Goal: Information Seeking & Learning: Learn about a topic

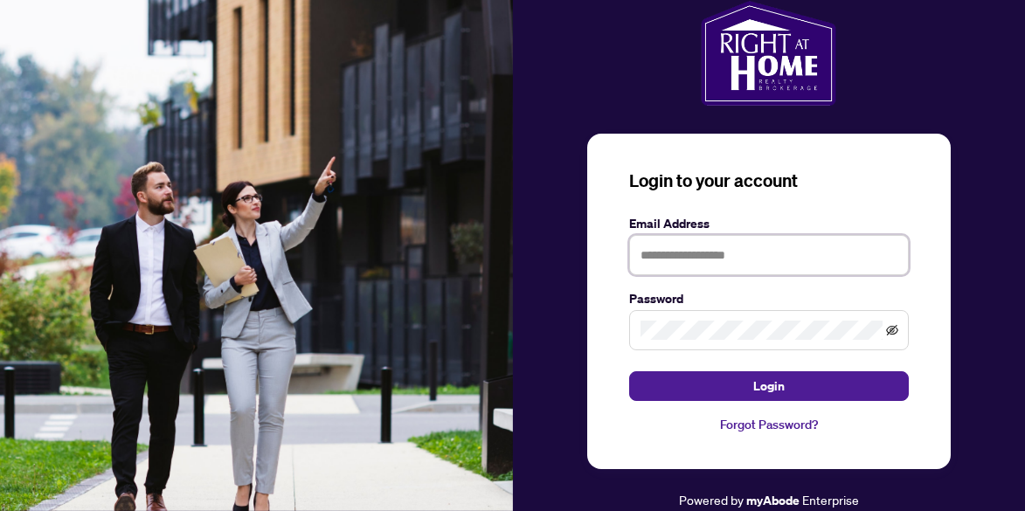
type input "**********"
click at [889, 328] on icon "eye-invisible" at bounding box center [892, 330] width 12 height 10
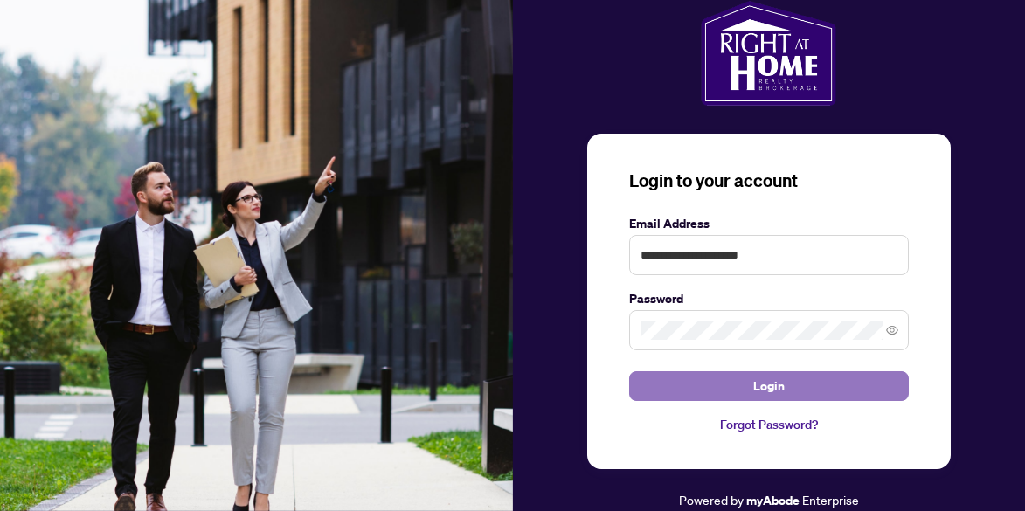
click at [763, 385] on span "Login" at bounding box center [768, 386] width 31 height 28
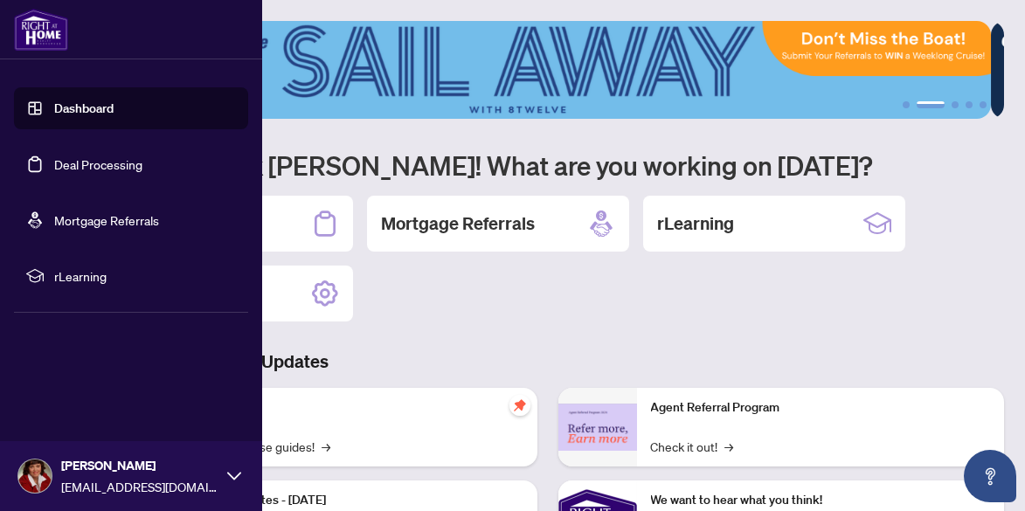
click at [59, 108] on link "Dashboard" at bounding box center [83, 108] width 59 height 16
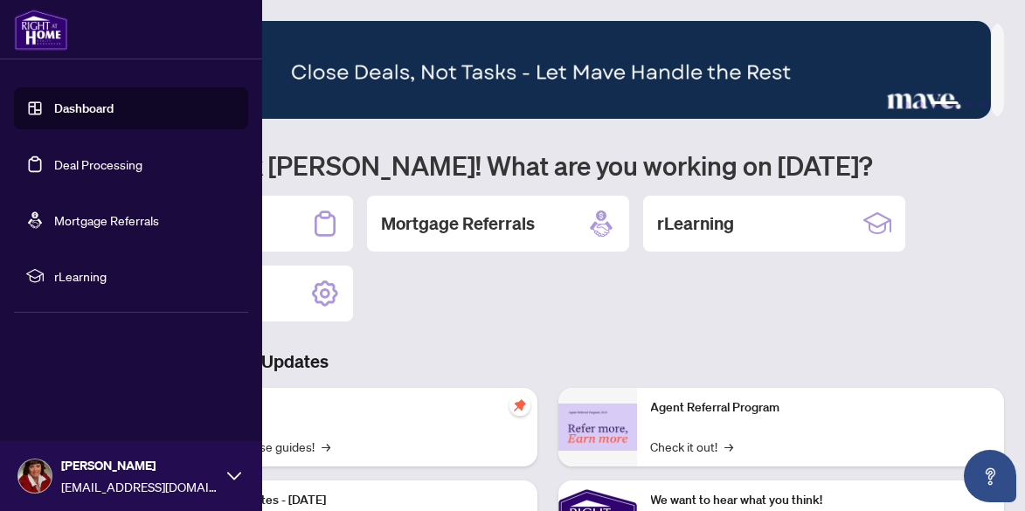
click at [236, 474] on icon at bounding box center [234, 476] width 14 height 14
click at [107, 410] on span "Profile Settings" at bounding box center [92, 409] width 83 height 28
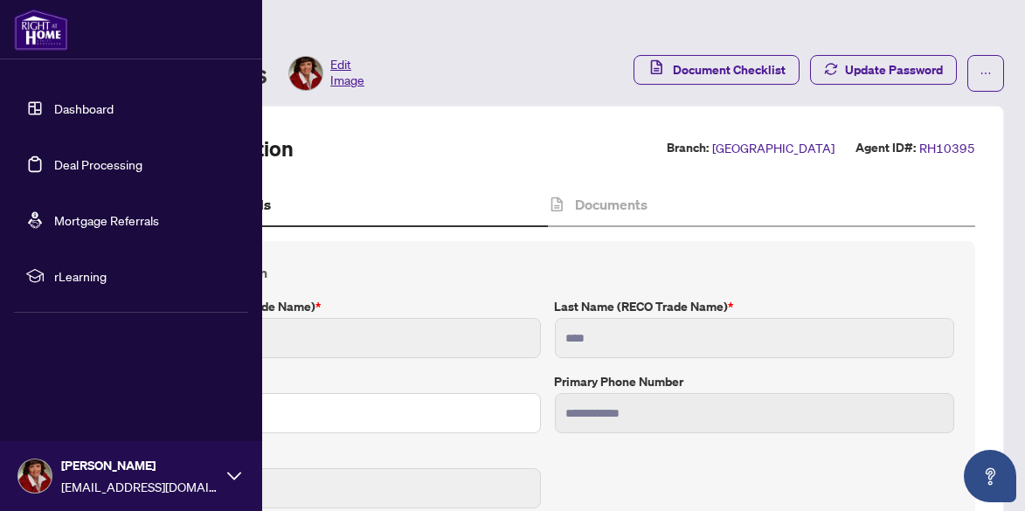
click at [63, 106] on link "Dashboard" at bounding box center [83, 108] width 59 height 16
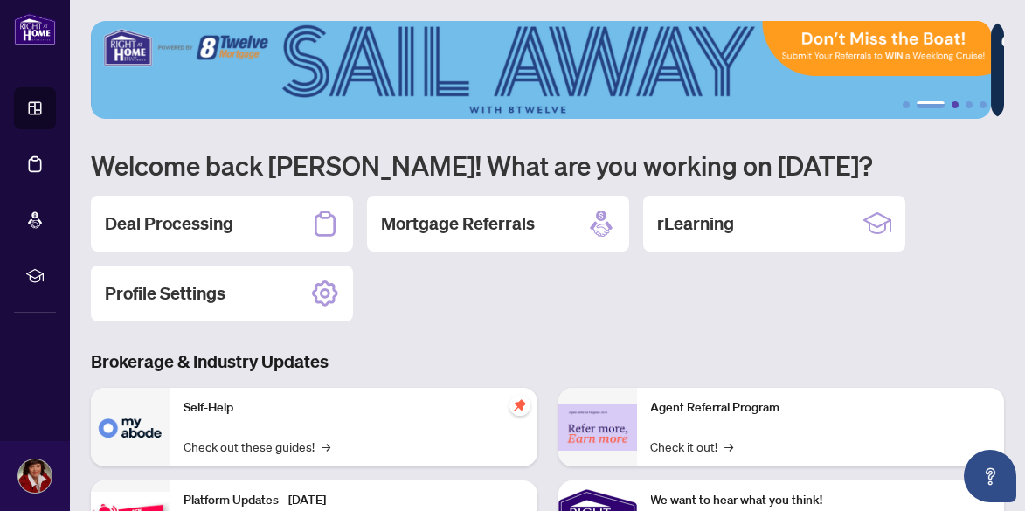
click at [951, 104] on button "3" at bounding box center [954, 104] width 7 height 7
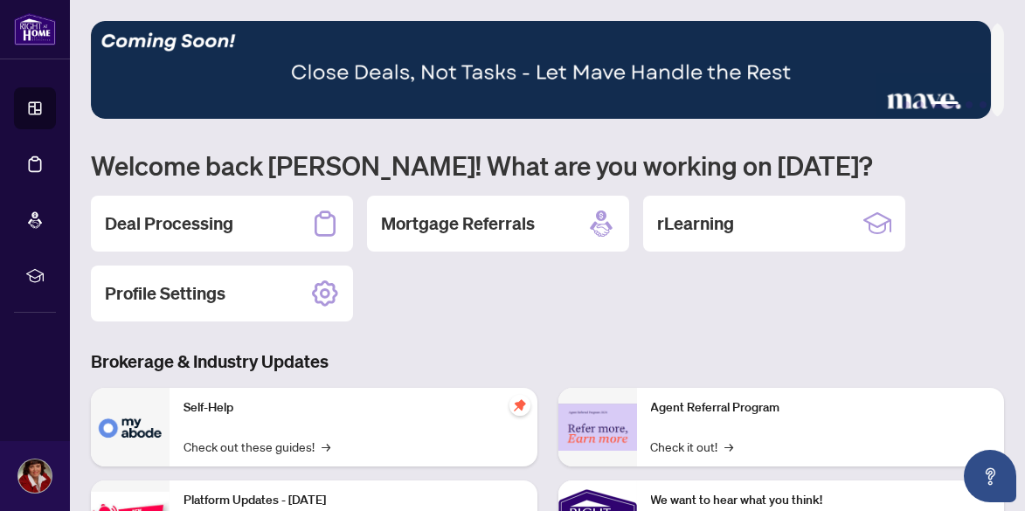
click at [960, 105] on ul "1 2 3 4 5" at bounding box center [547, 104] width 913 height 7
click at [946, 105] on ul "1 2 3 4 5" at bounding box center [547, 104] width 913 height 7
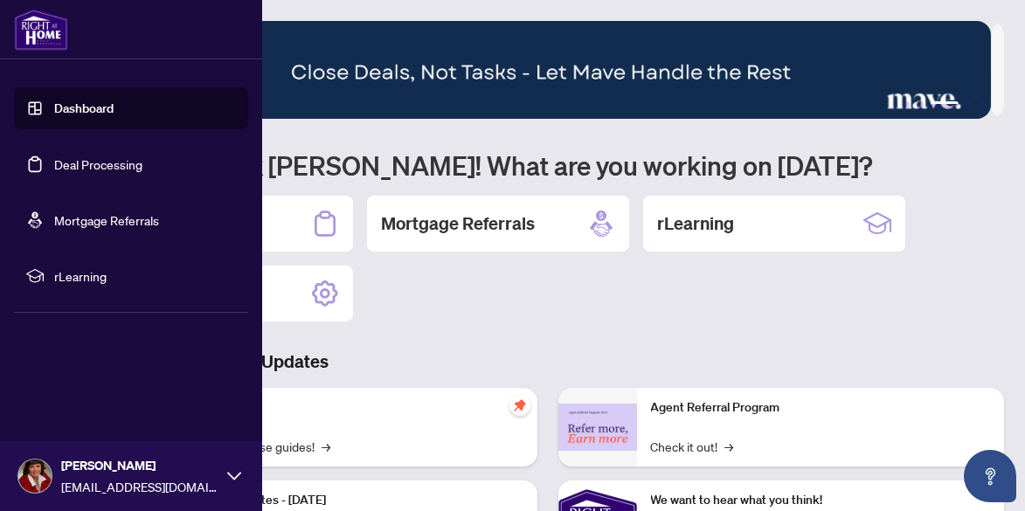
click at [75, 273] on span "rLearning" at bounding box center [145, 275] width 182 height 19
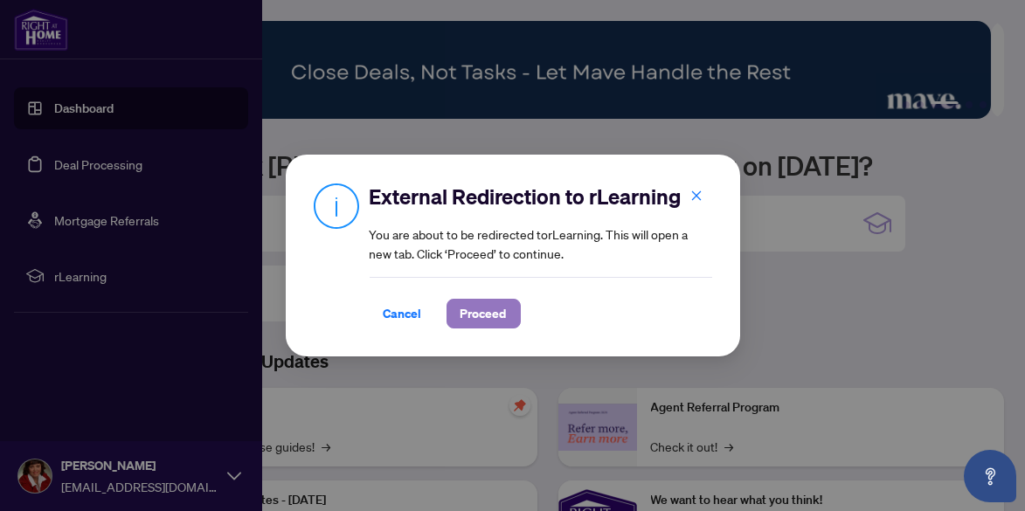
click at [484, 314] on span "Proceed" at bounding box center [483, 314] width 46 height 28
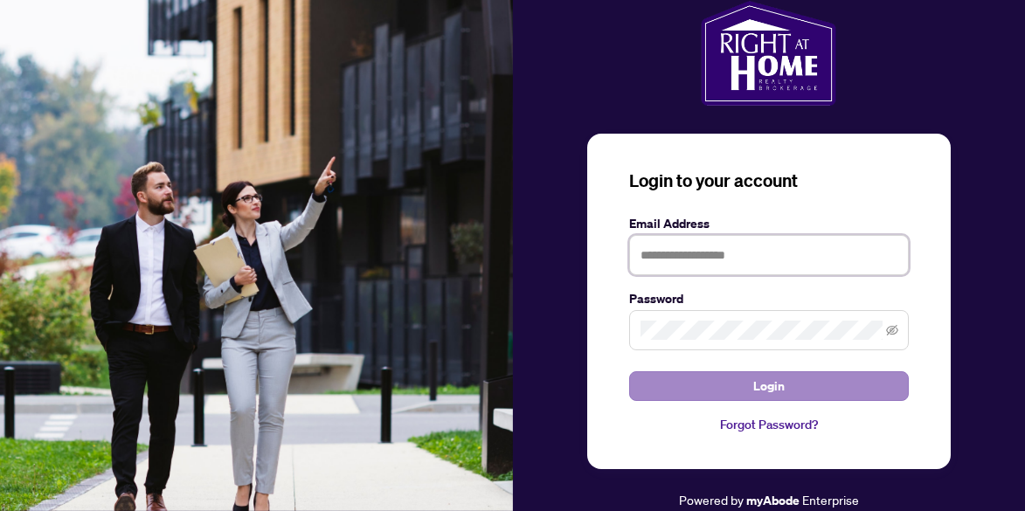
type input "**********"
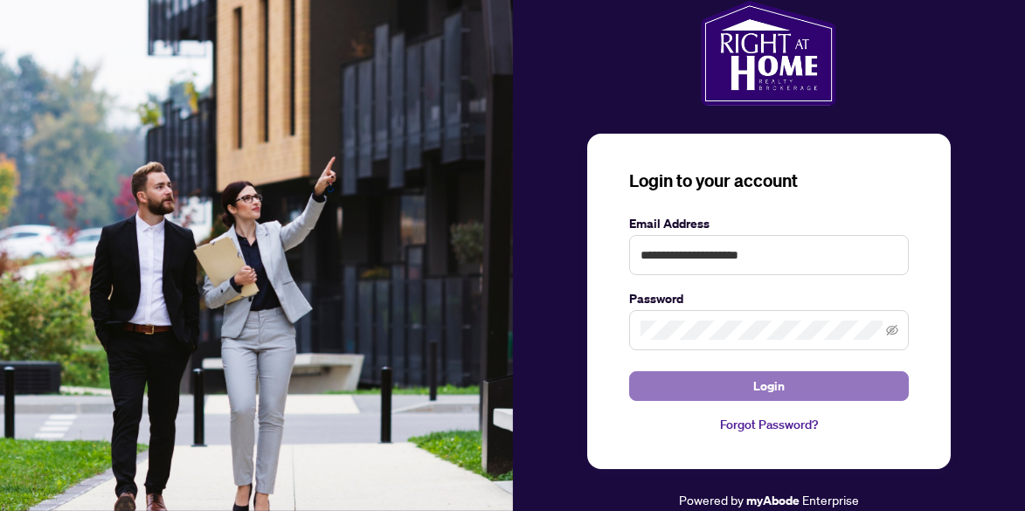
click at [768, 386] on span "Login" at bounding box center [768, 386] width 31 height 28
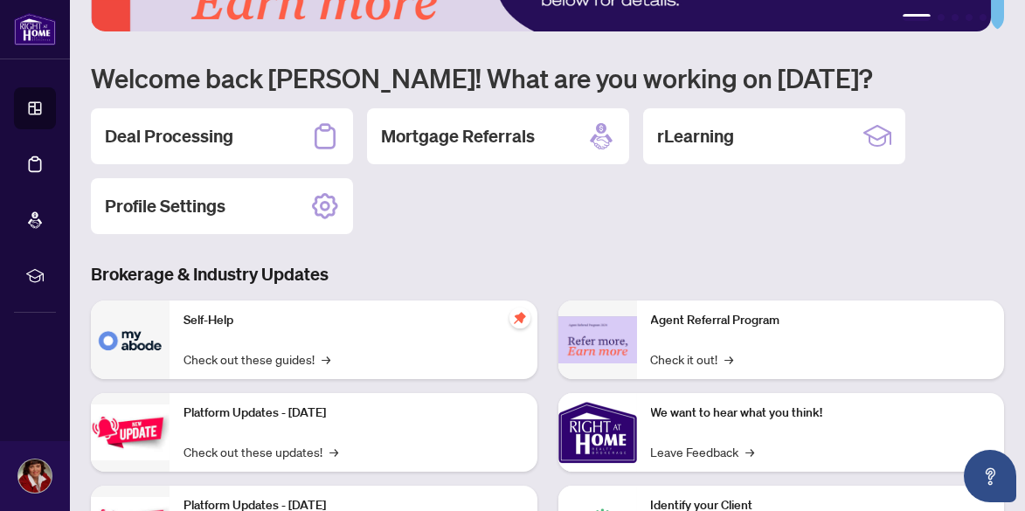
scroll to position [175, 0]
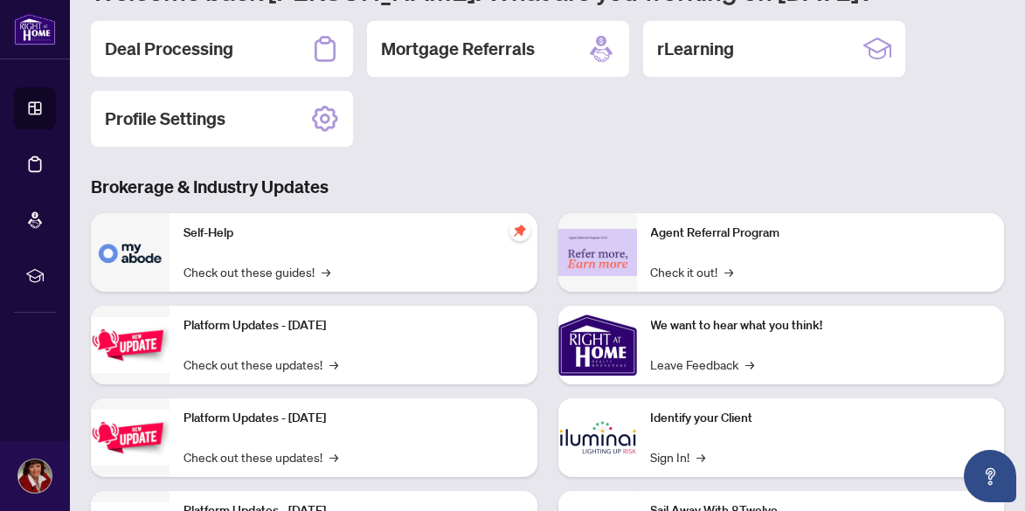
click at [148, 249] on img at bounding box center [130, 252] width 79 height 79
click at [287, 268] on link "Check out these guides! →" at bounding box center [256, 271] width 147 height 19
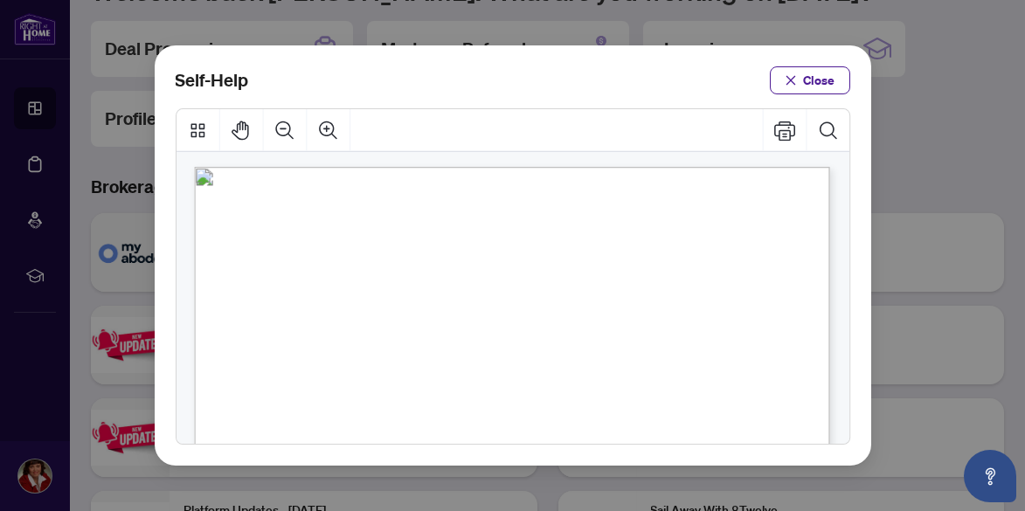
scroll to position [0, 0]
click at [497, 306] on span "PDF" at bounding box center [502, 308] width 24 height 17
